Goal: Task Accomplishment & Management: Manage account settings

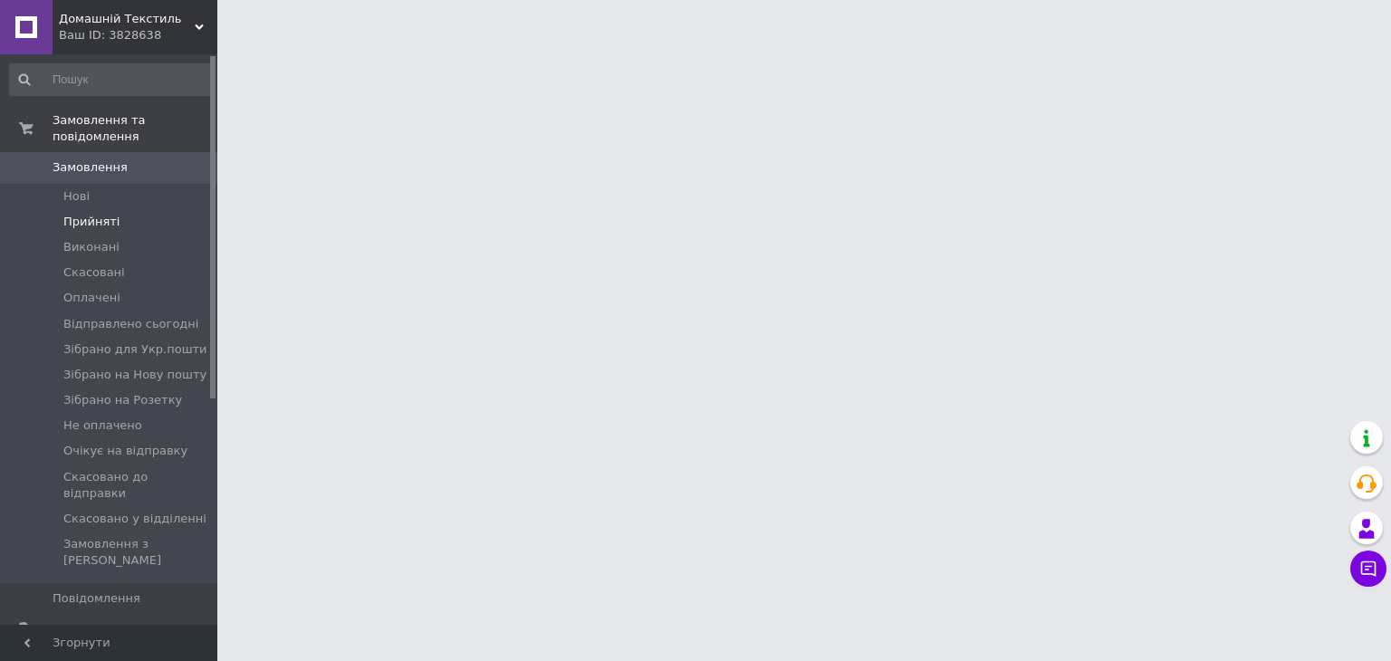
click at [110, 214] on span "Прийняті" at bounding box center [91, 222] width 56 height 16
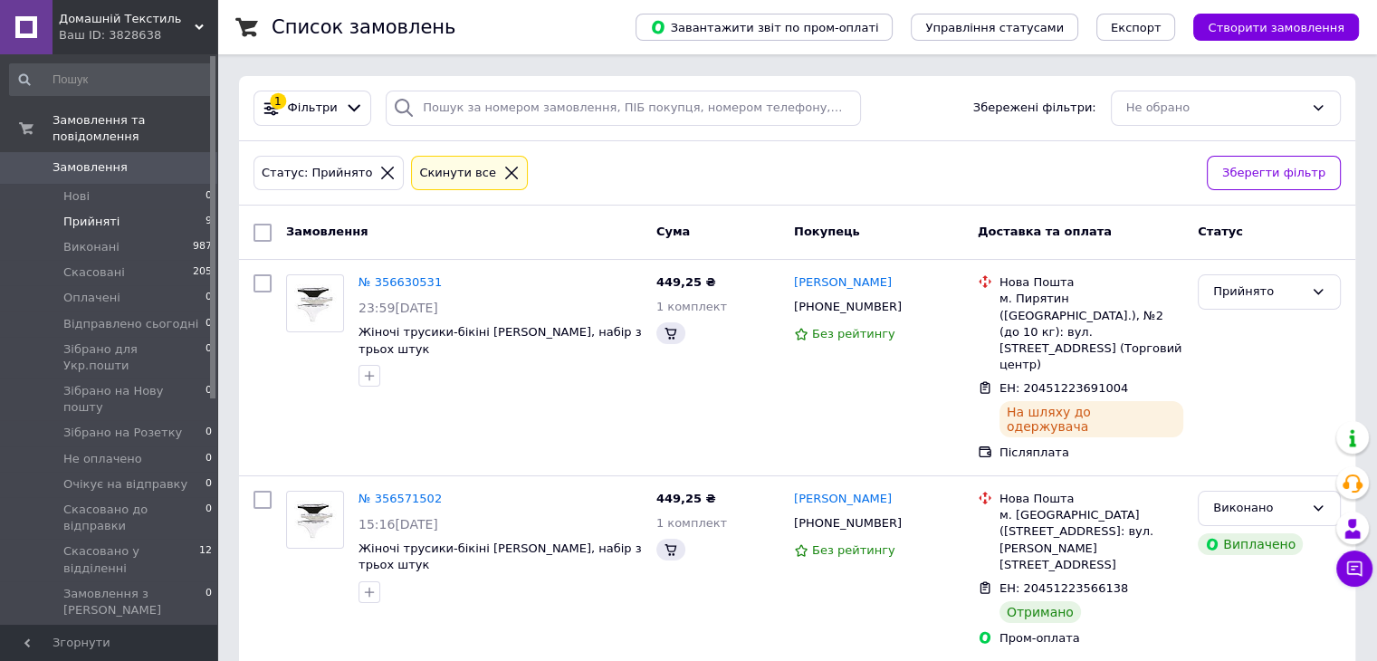
click at [107, 214] on span "Прийняті" at bounding box center [91, 222] width 56 height 16
click at [97, 189] on li "Нові 0" at bounding box center [111, 196] width 223 height 25
click at [95, 214] on span "Прийняті" at bounding box center [91, 222] width 56 height 16
click at [503, 167] on icon at bounding box center [511, 173] width 16 height 16
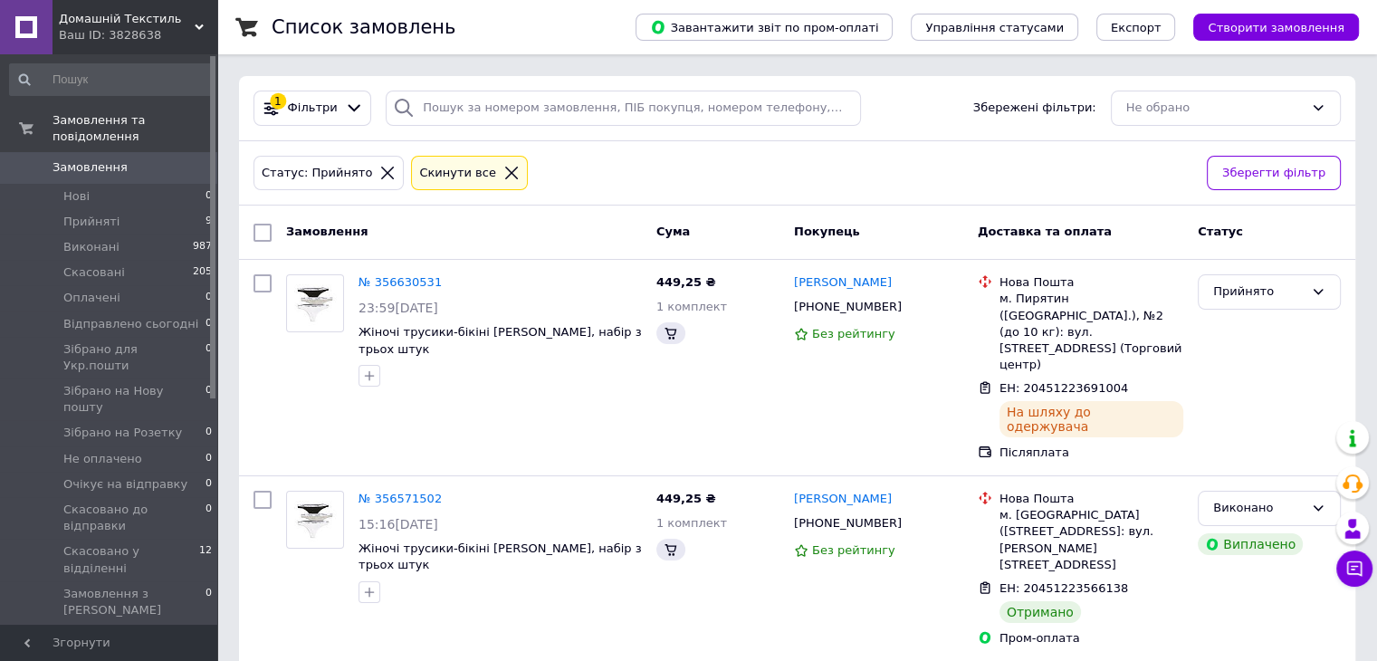
click at [503, 168] on icon at bounding box center [511, 173] width 16 height 16
click at [112, 214] on span "Прийняті" at bounding box center [91, 222] width 56 height 16
